Goal: Task Accomplishment & Management: Use online tool/utility

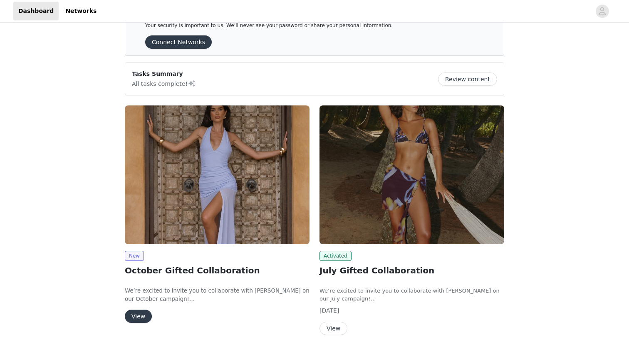
scroll to position [61, 0]
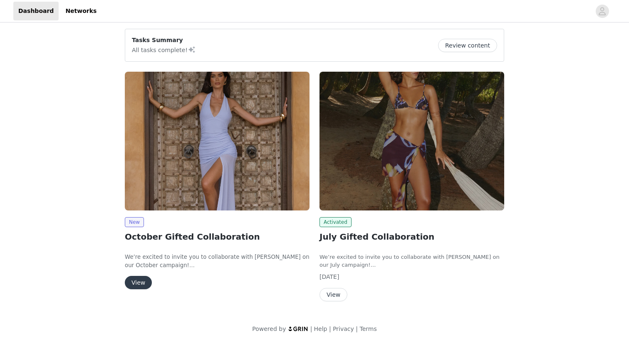
click at [143, 278] on button "View" at bounding box center [138, 282] width 27 height 13
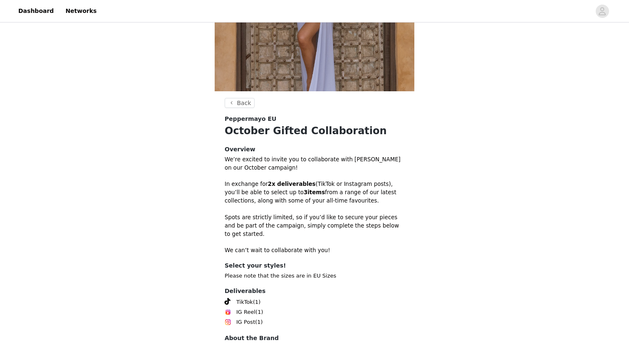
scroll to position [190, 0]
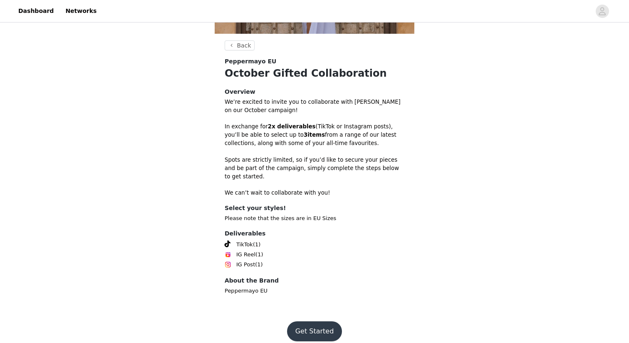
click at [315, 325] on button "Get Started" at bounding box center [314, 331] width 55 height 20
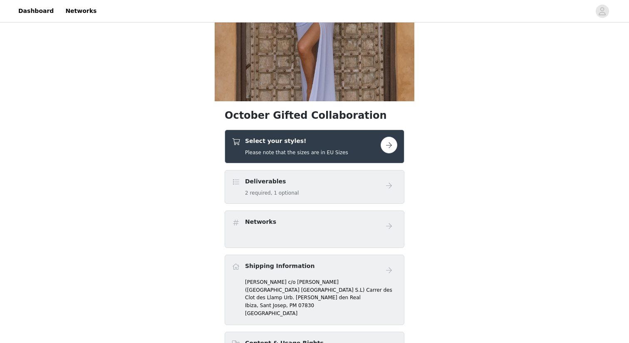
scroll to position [145, 0]
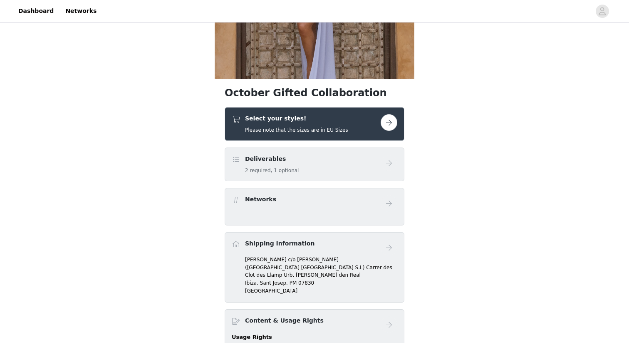
click at [389, 121] on button "button" at bounding box center [389, 122] width 17 height 17
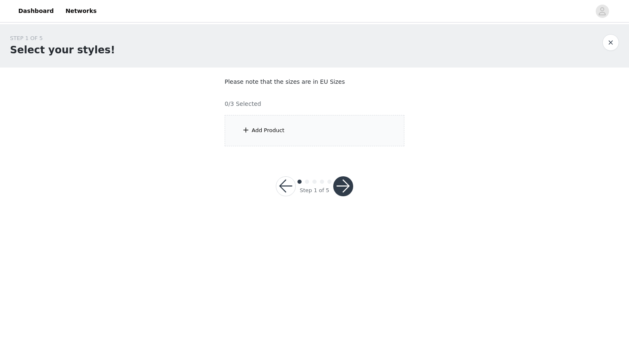
click at [305, 119] on div "Add Product" at bounding box center [315, 130] width 180 height 31
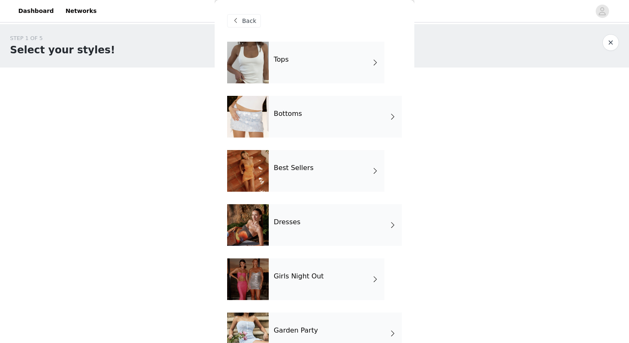
click at [304, 63] on div "Tops" at bounding box center [327, 63] width 116 height 42
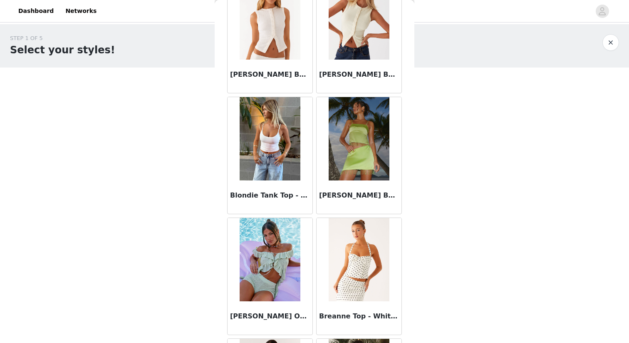
scroll to position [931, 0]
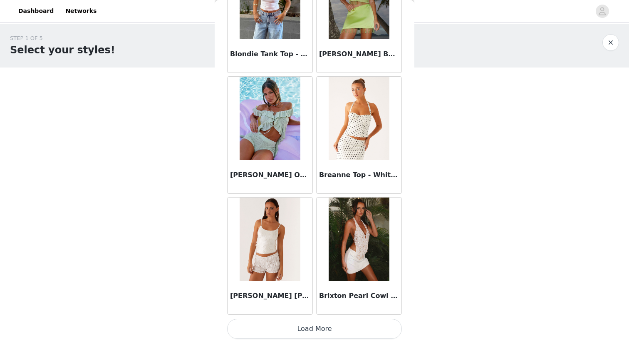
click at [303, 324] on button "Load More" at bounding box center [314, 328] width 175 height 20
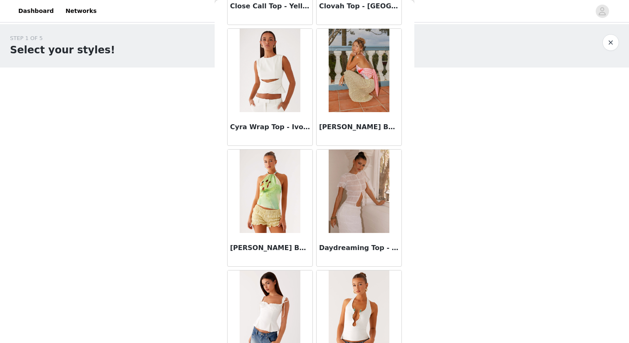
scroll to position [2138, 0]
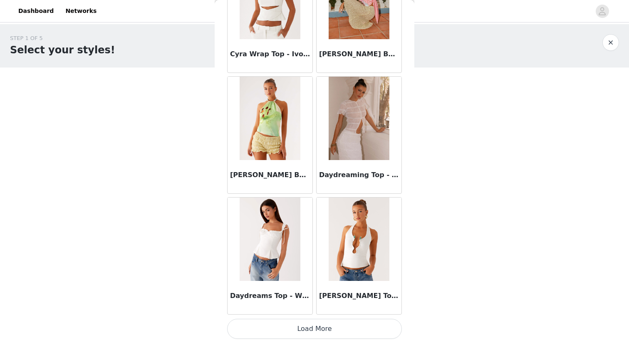
click at [314, 332] on button "Load More" at bounding box center [314, 328] width 175 height 20
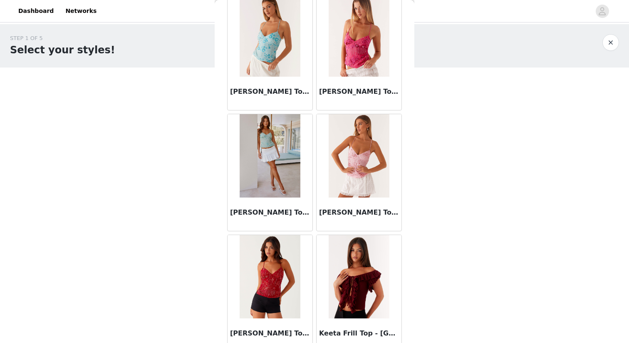
scroll to position [3345, 0]
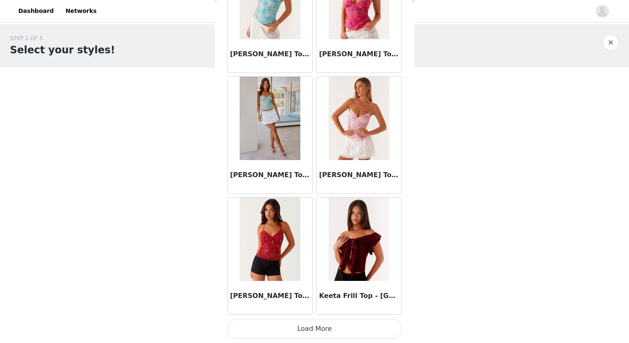
click at [314, 335] on button "Load More" at bounding box center [314, 328] width 175 height 20
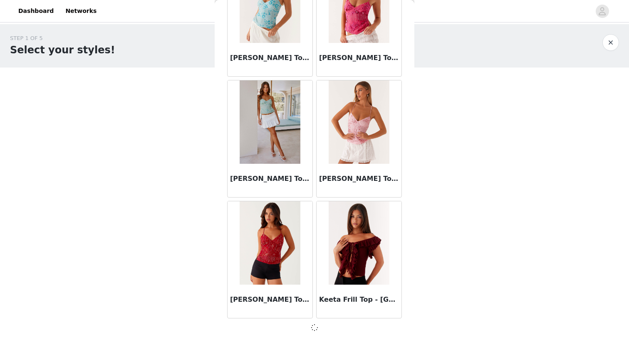
click at [165, 135] on div "STEP 1 OF 5 Select your styles! Please note that the sizes are in EU Sizes 0/3 …" at bounding box center [314, 90] width 629 height 132
